Goal: Task Accomplishment & Management: Use online tool/utility

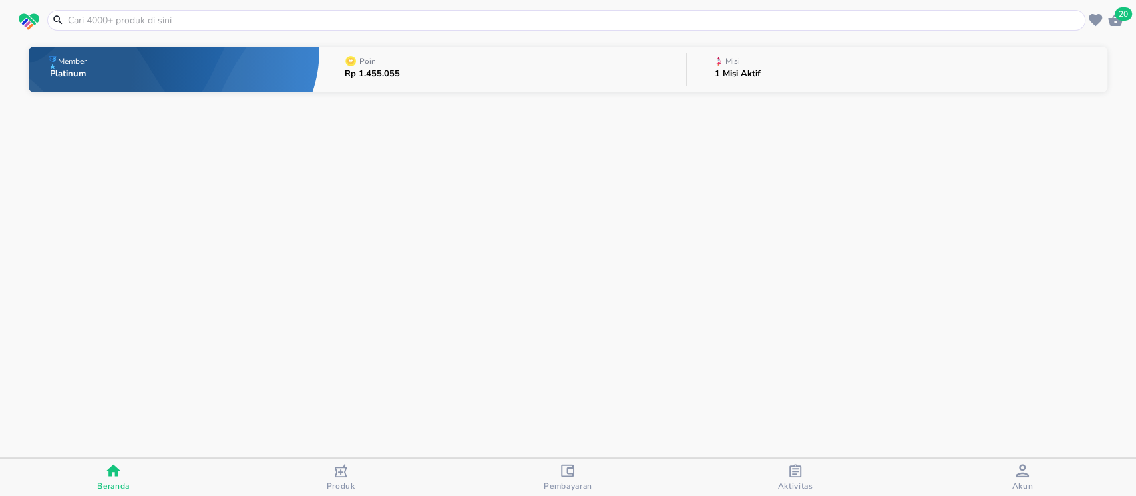
click at [756, 71] on p "1 Misi Aktif" at bounding box center [737, 74] width 46 height 9
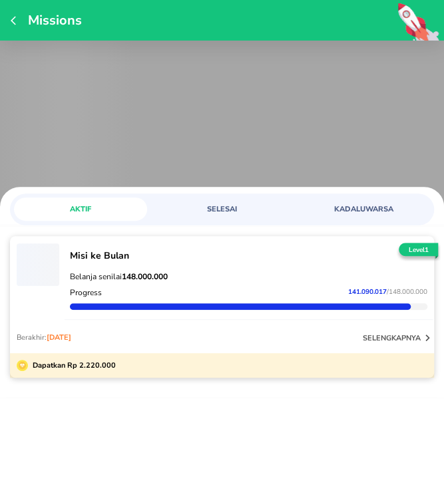
click at [217, 143] on span "‌" at bounding box center [222, 124] width 444 height 166
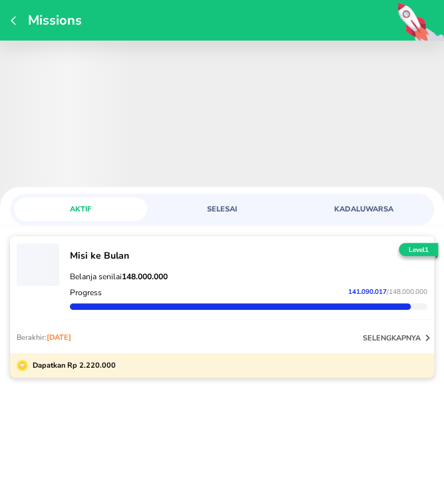
click at [424, 335] on icon "button" at bounding box center [426, 337] width 13 height 13
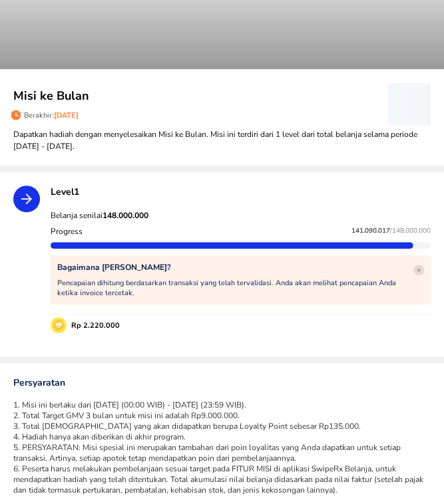
scroll to position [47, 0]
